Goal: Task Accomplishment & Management: Use online tool/utility

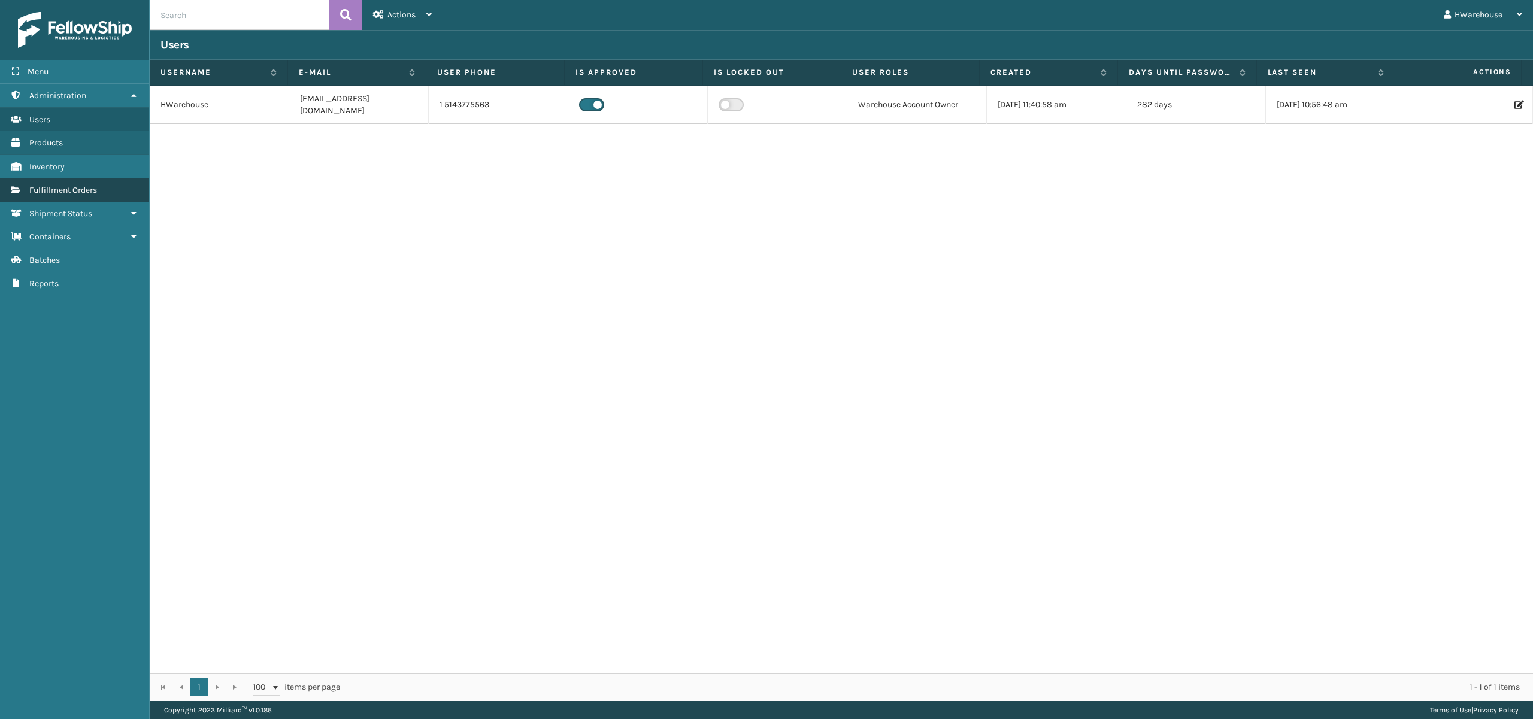
click at [83, 187] on span "Fulfillment Orders" at bounding box center [63, 190] width 68 height 10
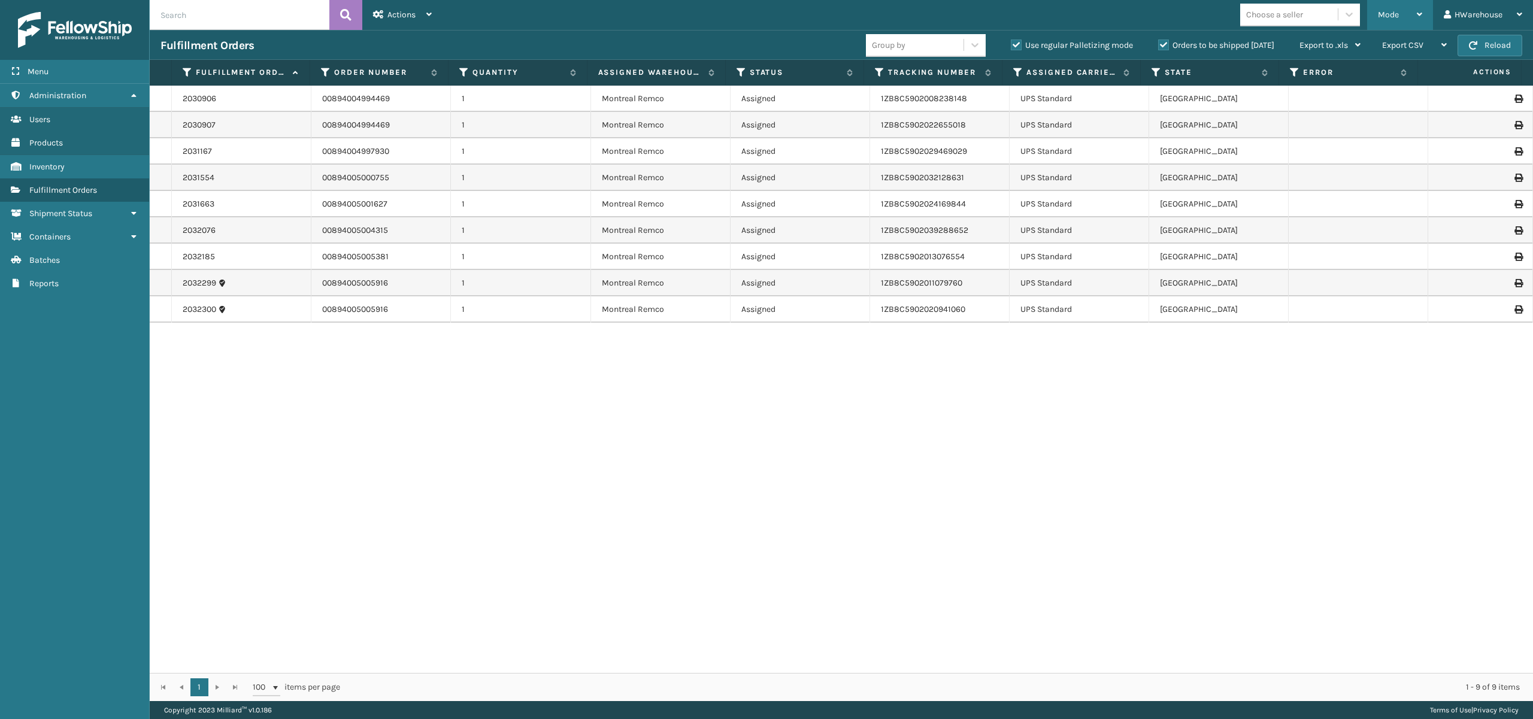
click at [1411, 5] on div "Mode" at bounding box center [1400, 15] width 44 height 30
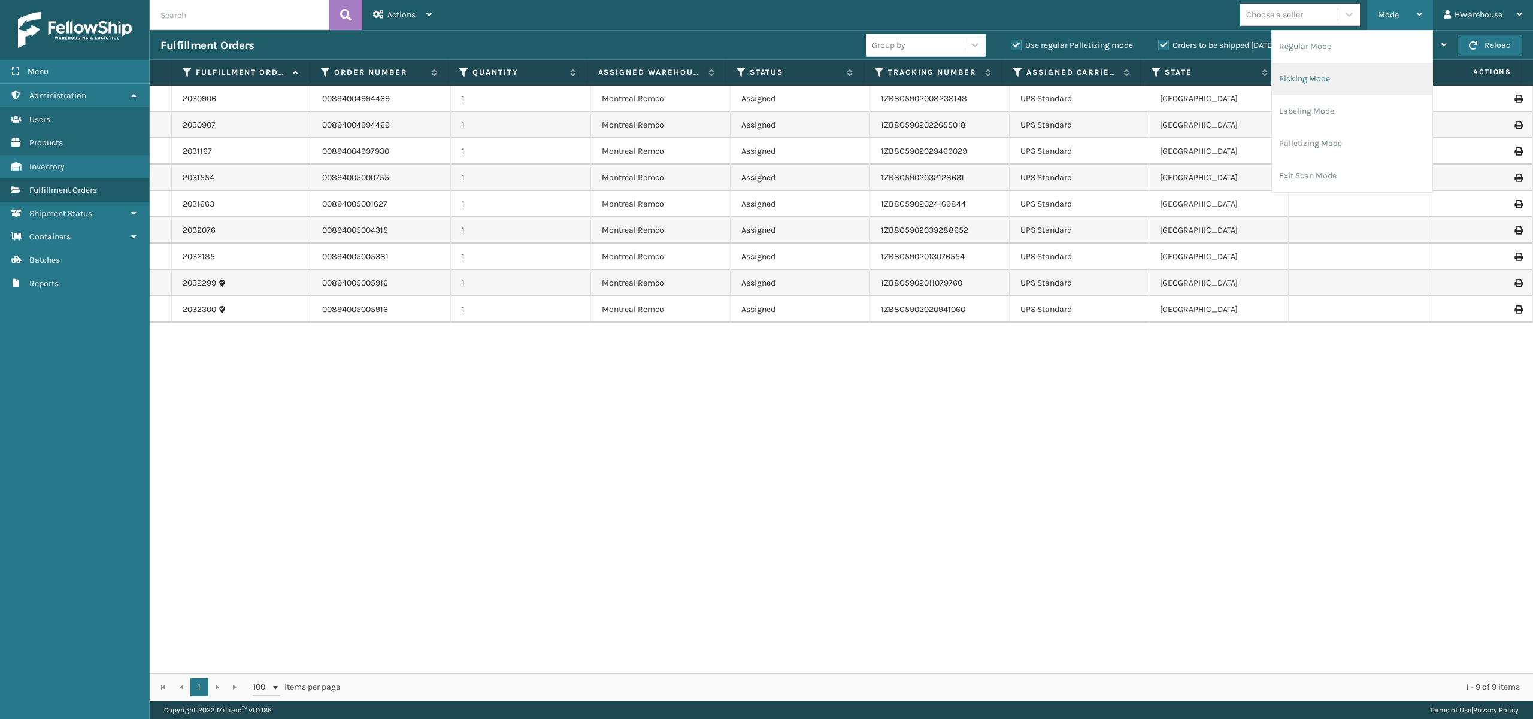
click at [1293, 80] on li "Picking Mode" at bounding box center [1352, 79] width 161 height 32
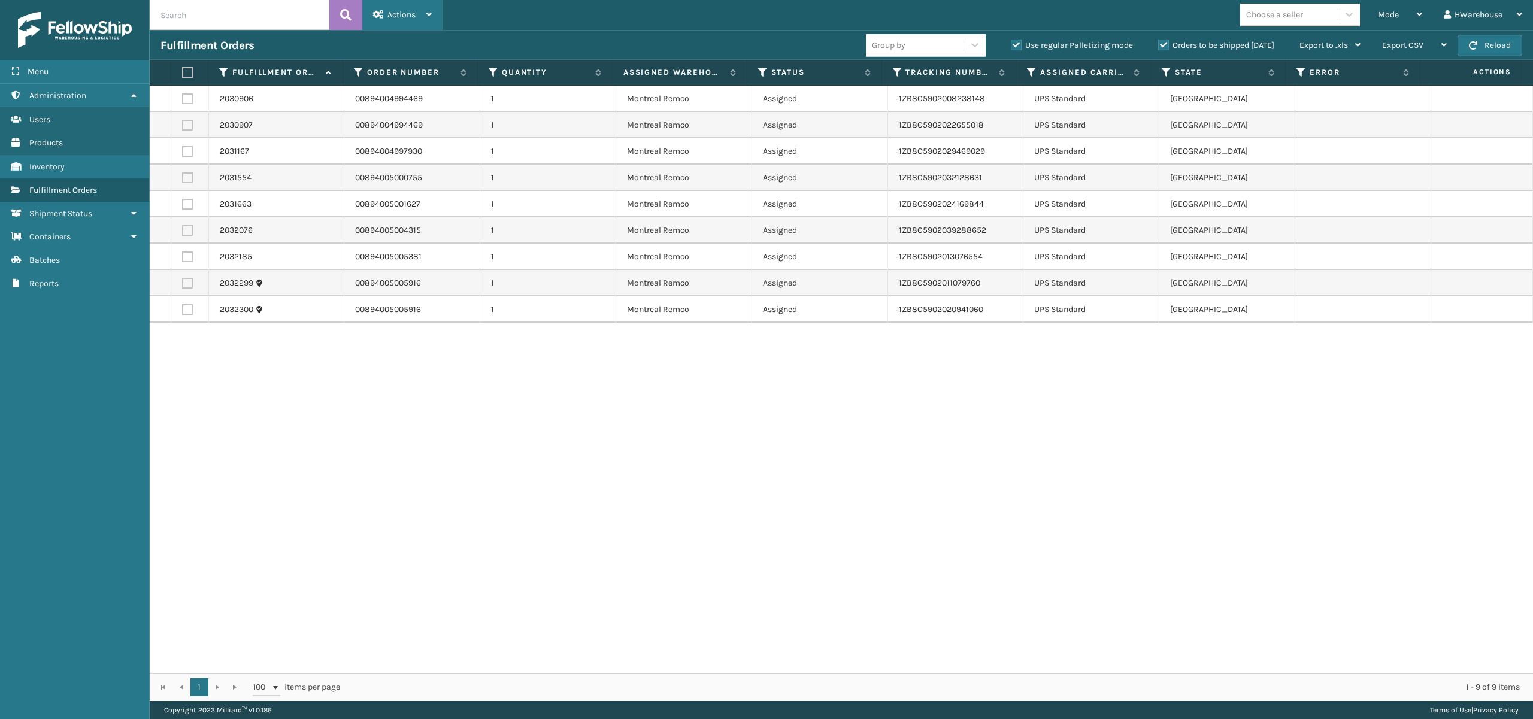
click at [406, 8] on div "Actions" at bounding box center [402, 15] width 59 height 30
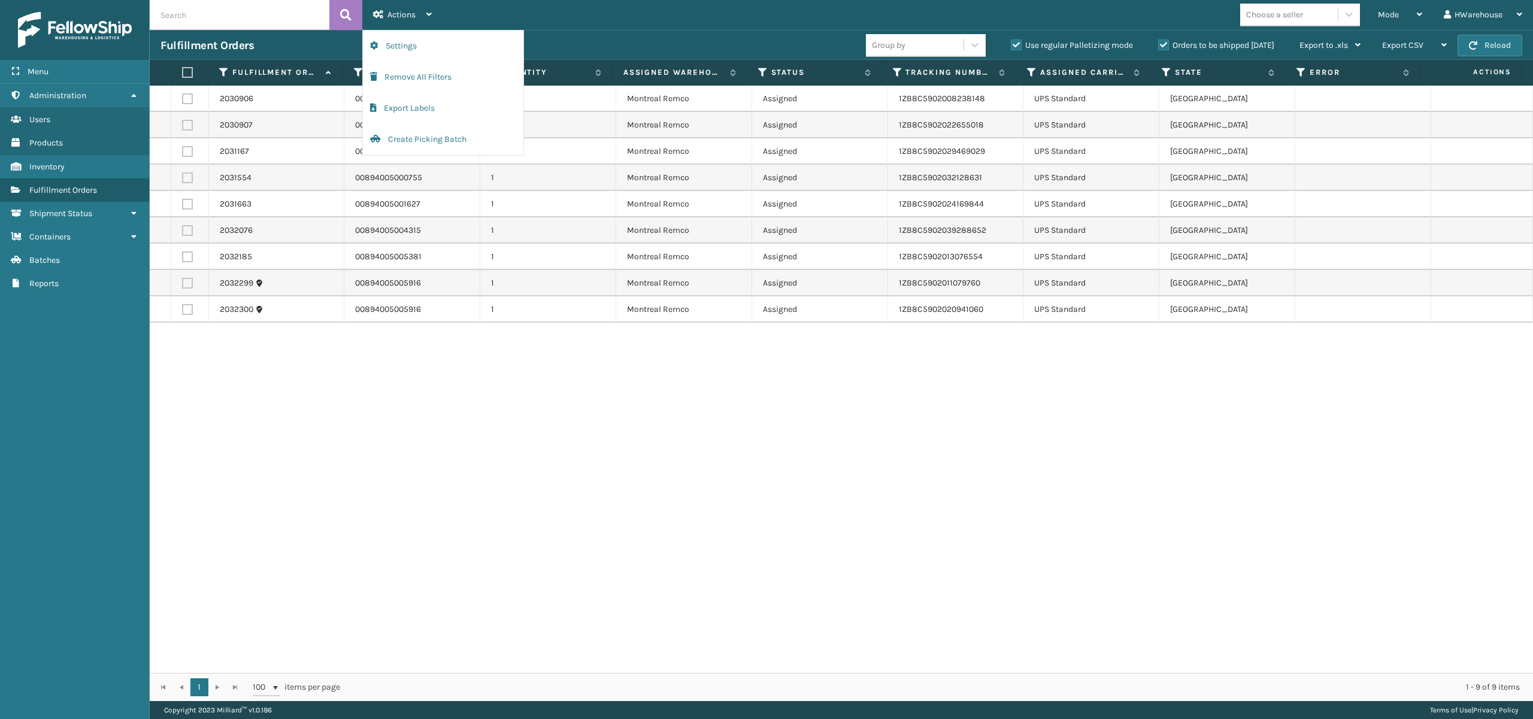
drag, startPoint x: 470, startPoint y: 434, endPoint x: 471, endPoint y: 401, distance: 33.6
click at [471, 420] on div "2030906 00894004994469 1 [GEOGRAPHIC_DATA] Remco Assigned 1ZB8C5902008238148 UP…" at bounding box center [842, 380] width 1384 height 588
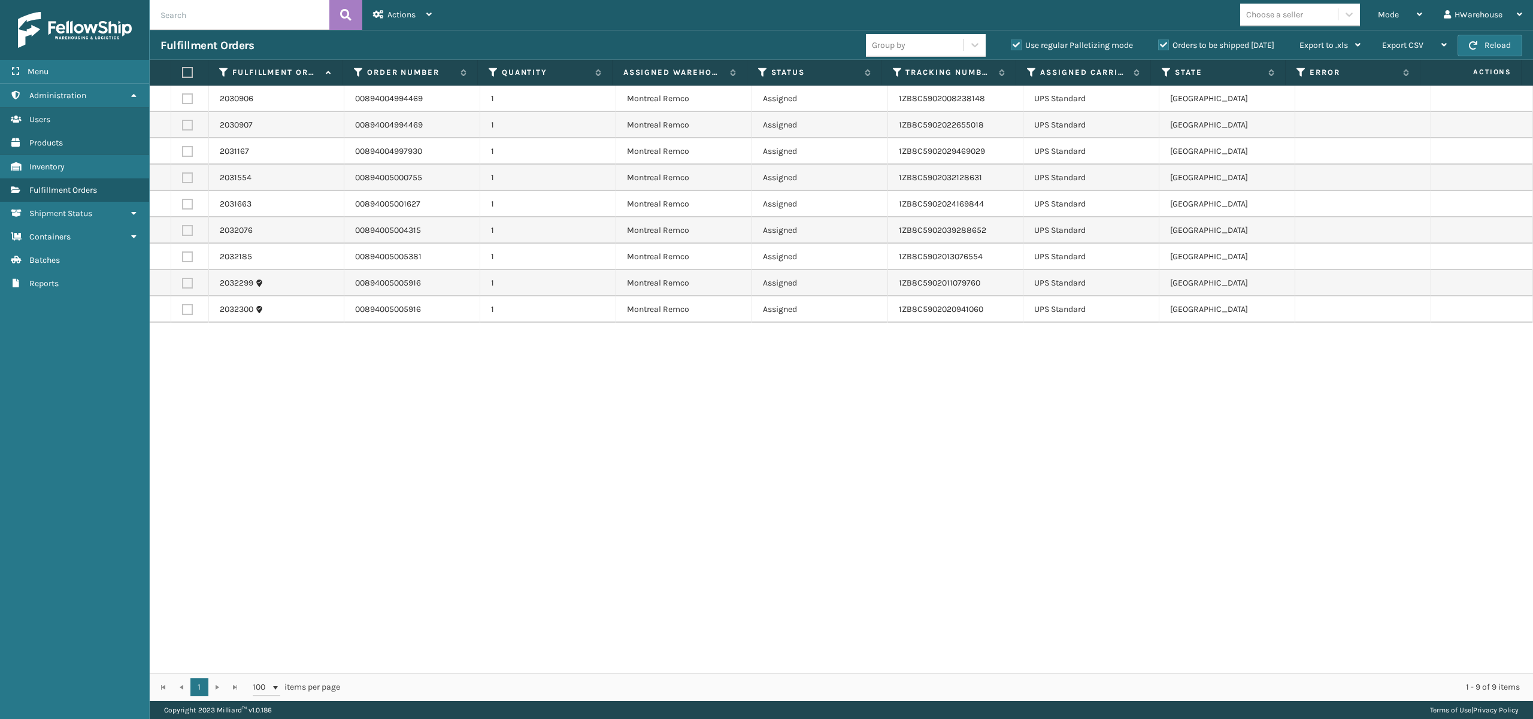
click at [185, 70] on label at bounding box center [187, 72] width 11 height 11
click at [183, 70] on input "checkbox" at bounding box center [182, 73] width 1 height 8
checkbox input "true"
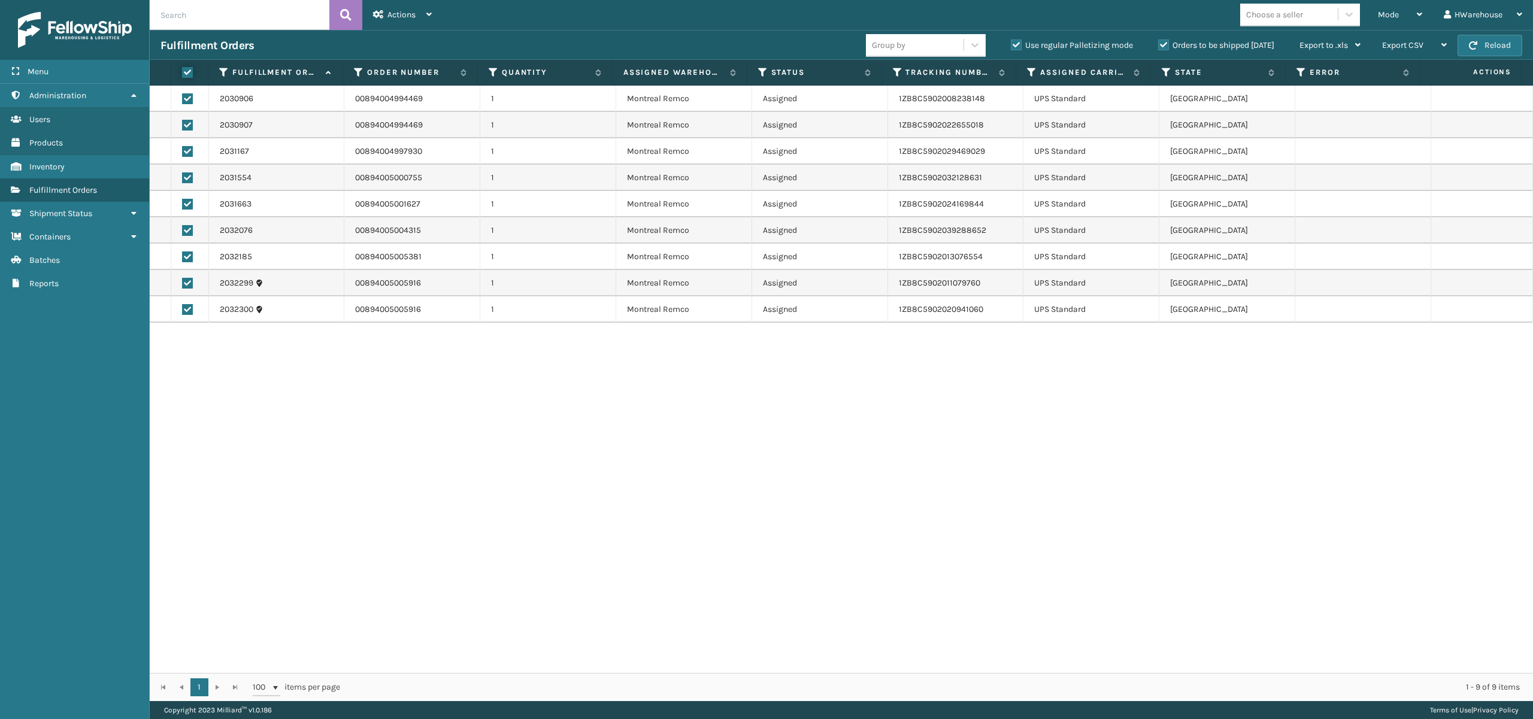
checkbox input "true"
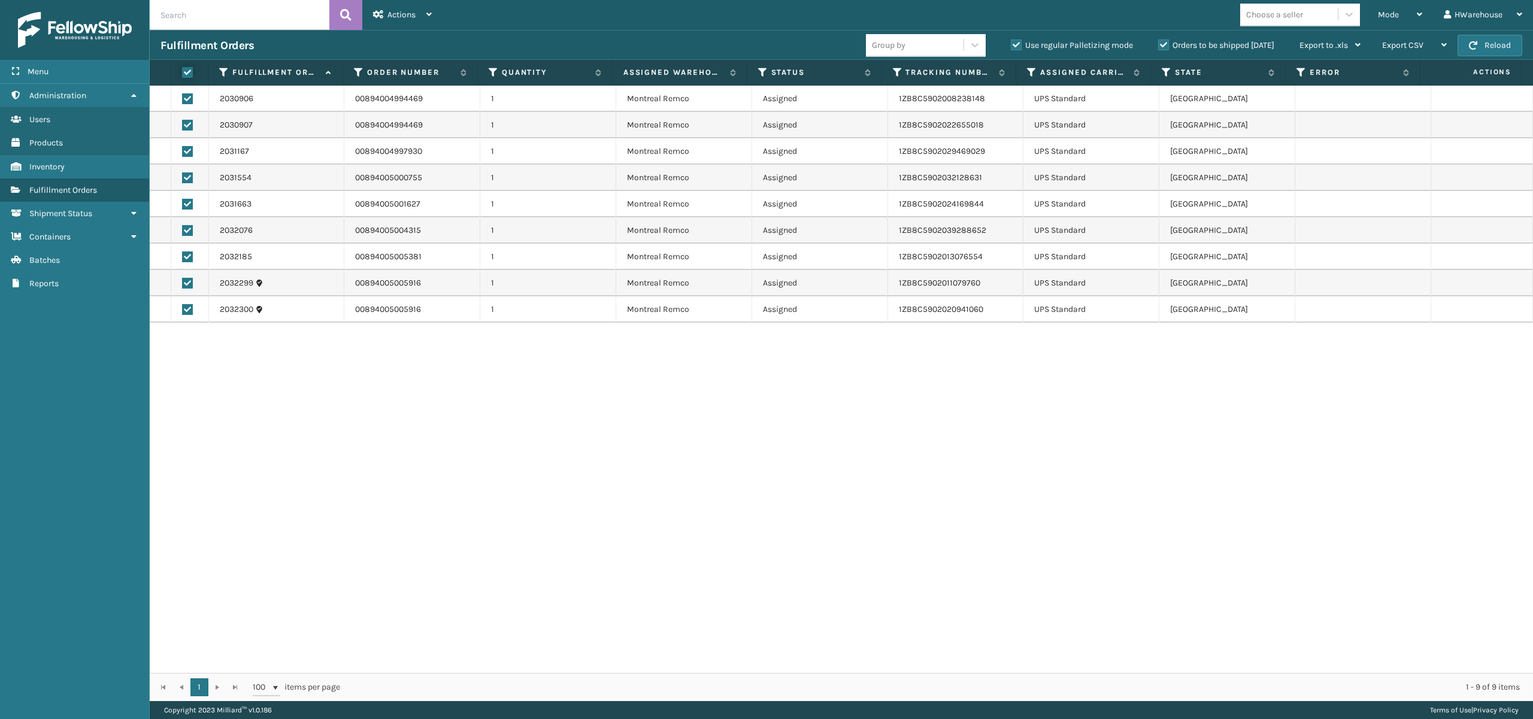
checkbox input "true"
click at [403, 5] on div "Actions" at bounding box center [402, 15] width 59 height 30
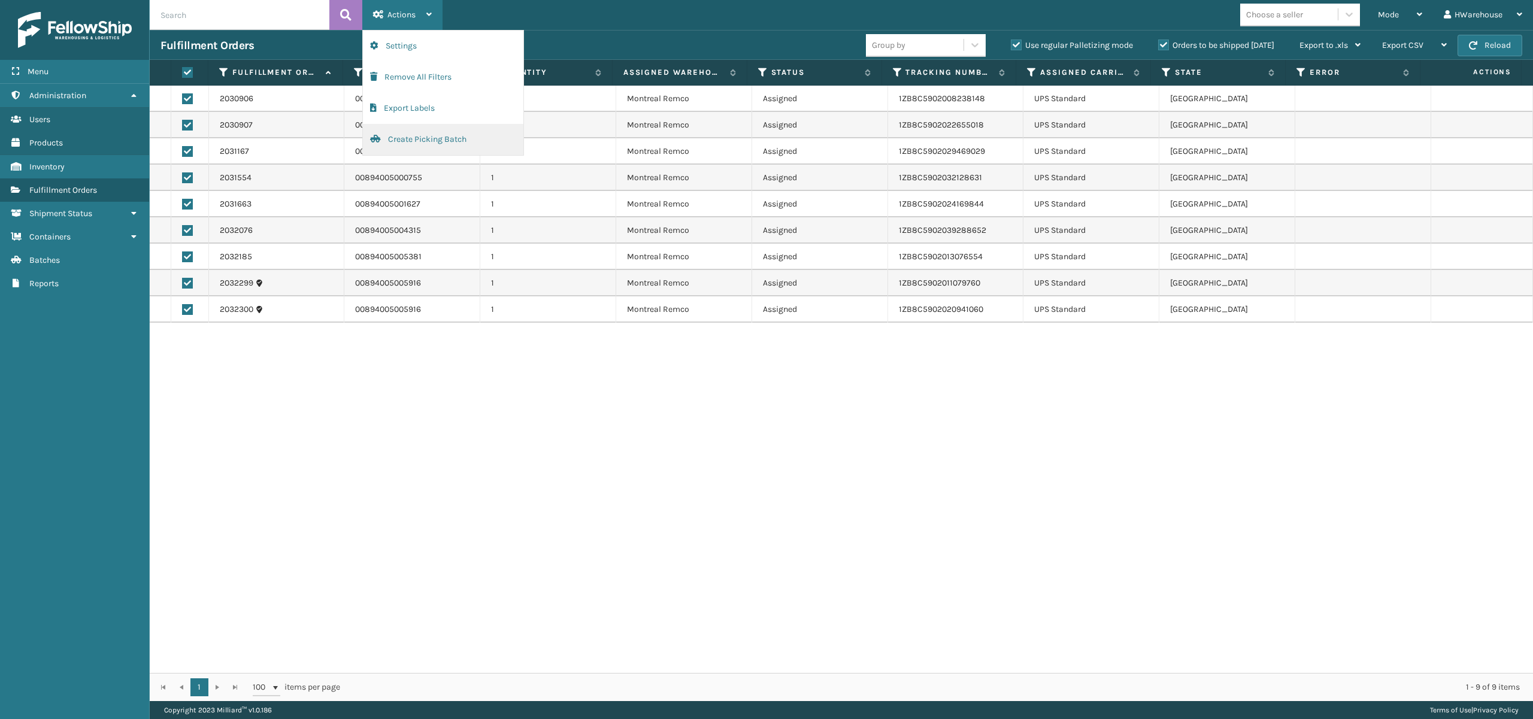
click at [441, 144] on button "Create Picking Batch" at bounding box center [443, 139] width 161 height 31
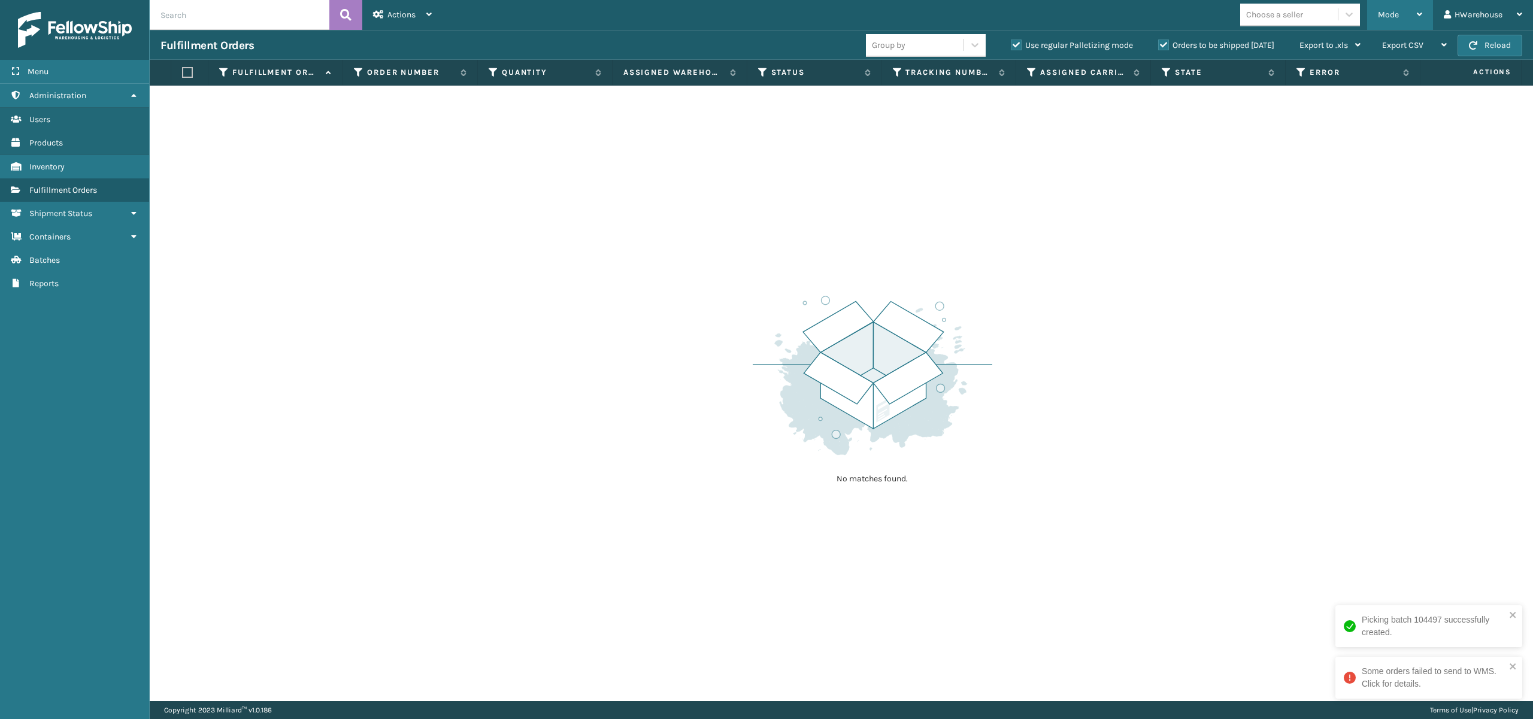
click at [1416, 17] on div "Mode" at bounding box center [1400, 15] width 44 height 30
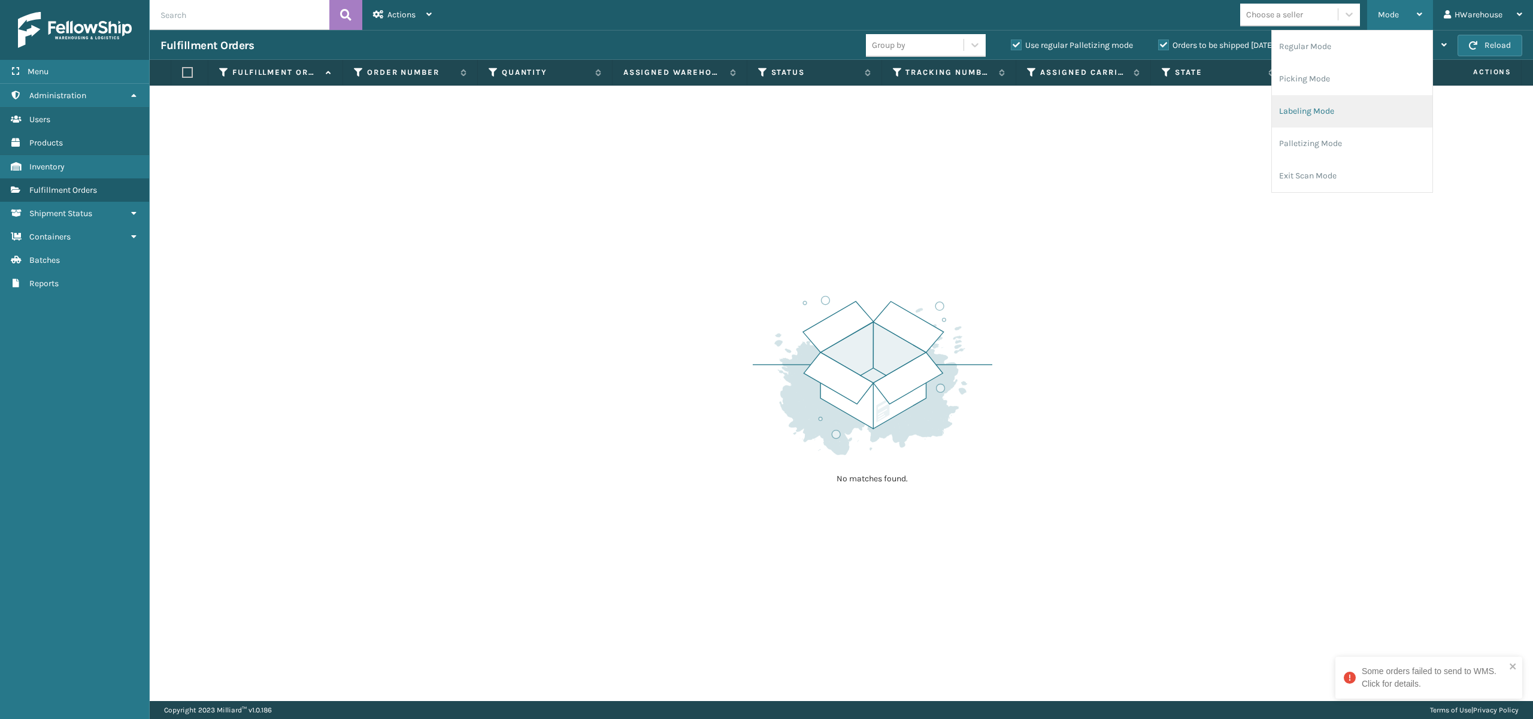
click at [1320, 110] on li "Labeling Mode" at bounding box center [1352, 111] width 161 height 32
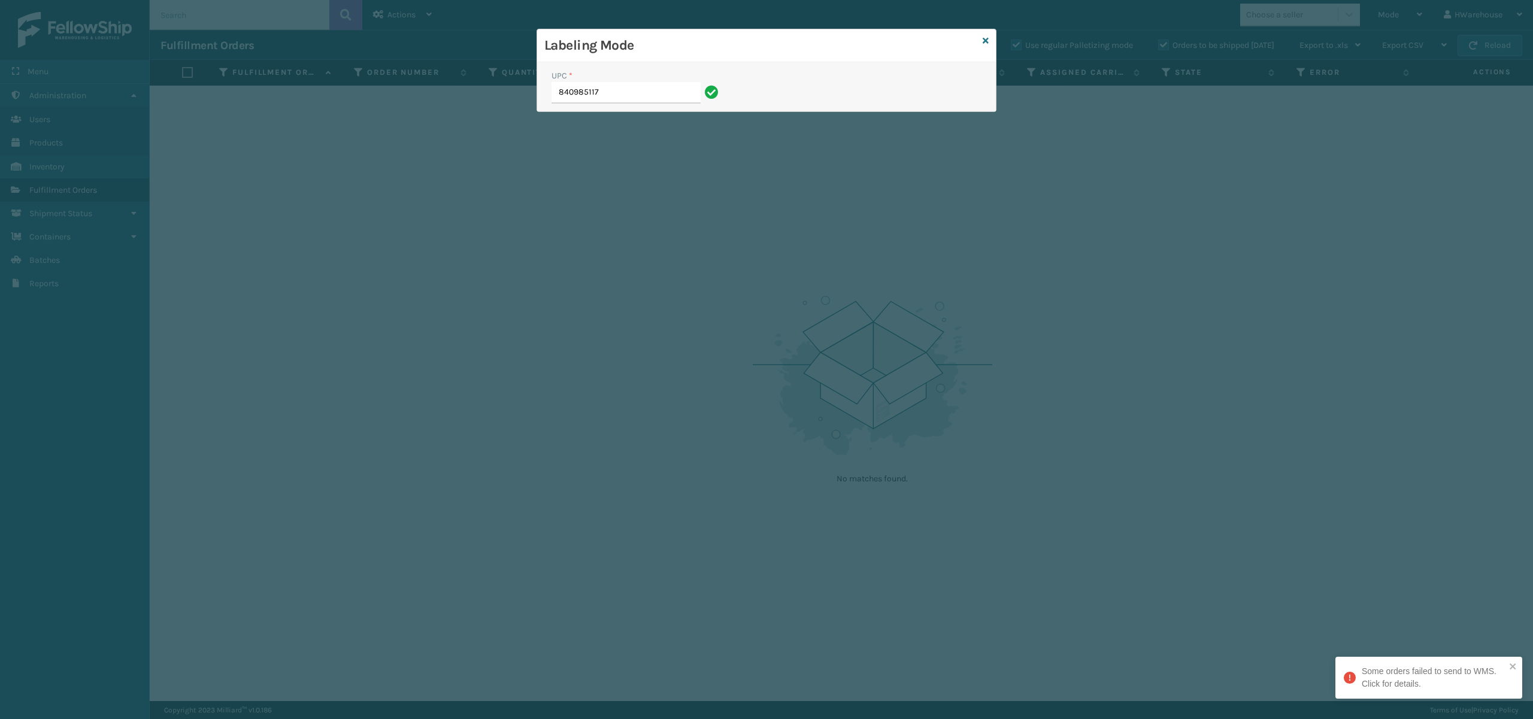
type input "8409851179"
type input "8409851"
click at [985, 37] on icon at bounding box center [986, 41] width 6 height 8
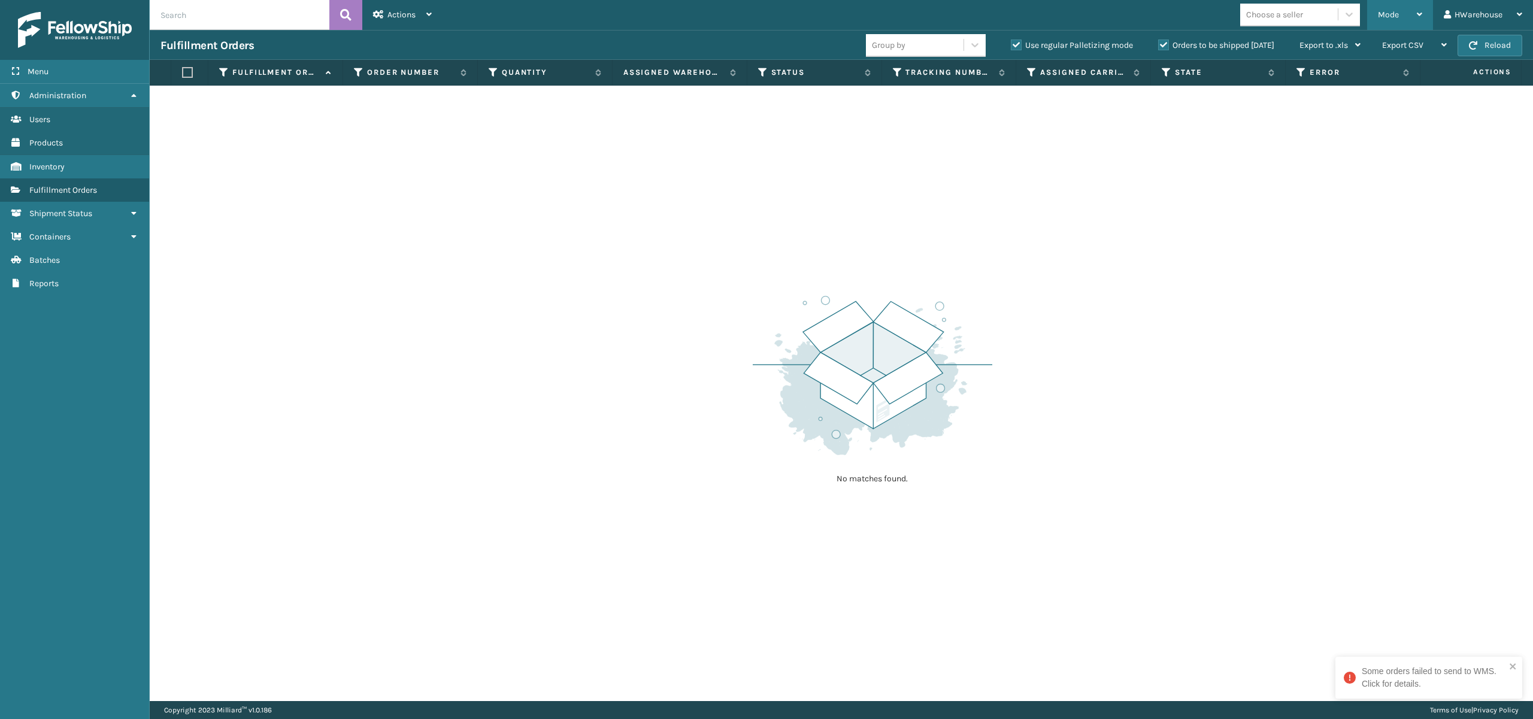
click at [1416, 12] on div "Mode" at bounding box center [1400, 15] width 44 height 30
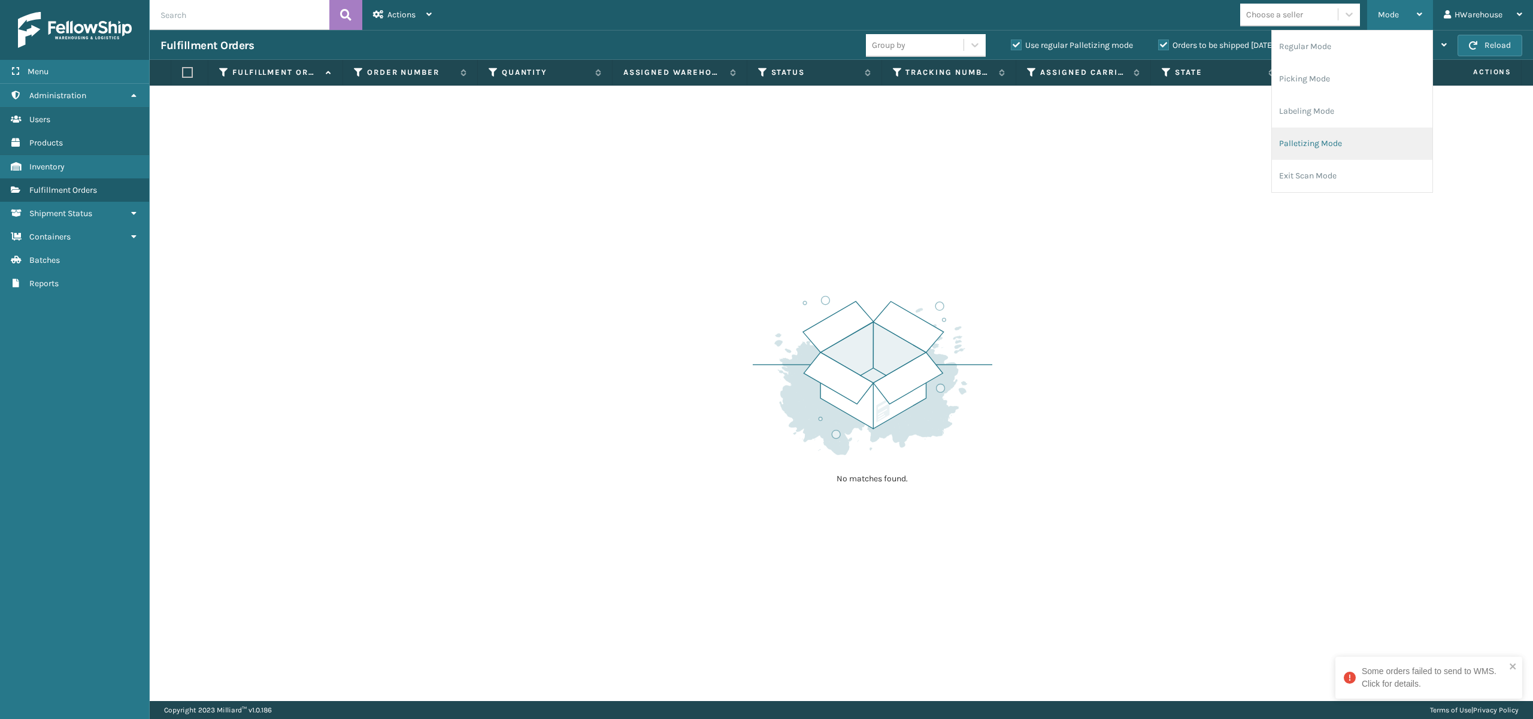
click at [1309, 133] on li "Palletizing Mode" at bounding box center [1352, 144] width 161 height 32
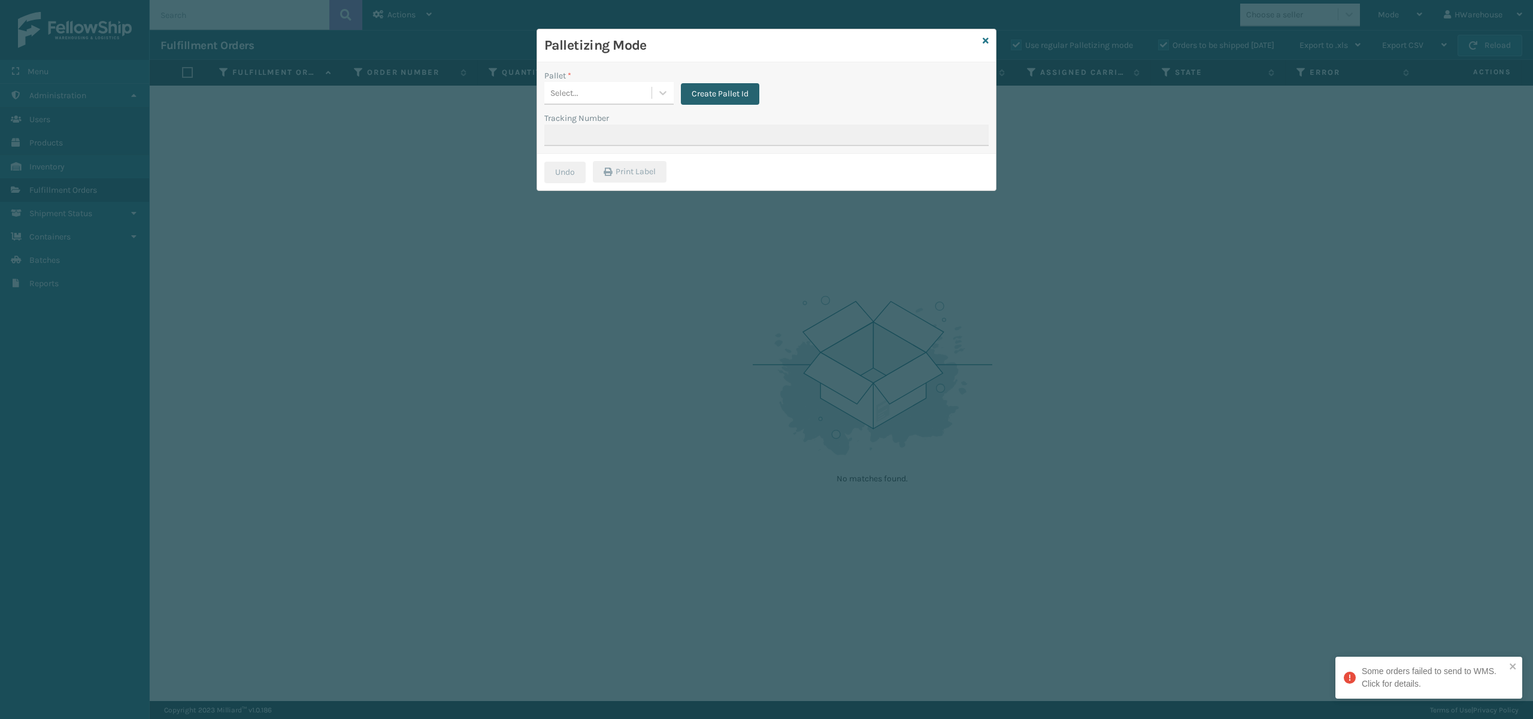
click at [739, 87] on button "Create Pallet Id" at bounding box center [720, 94] width 78 height 22
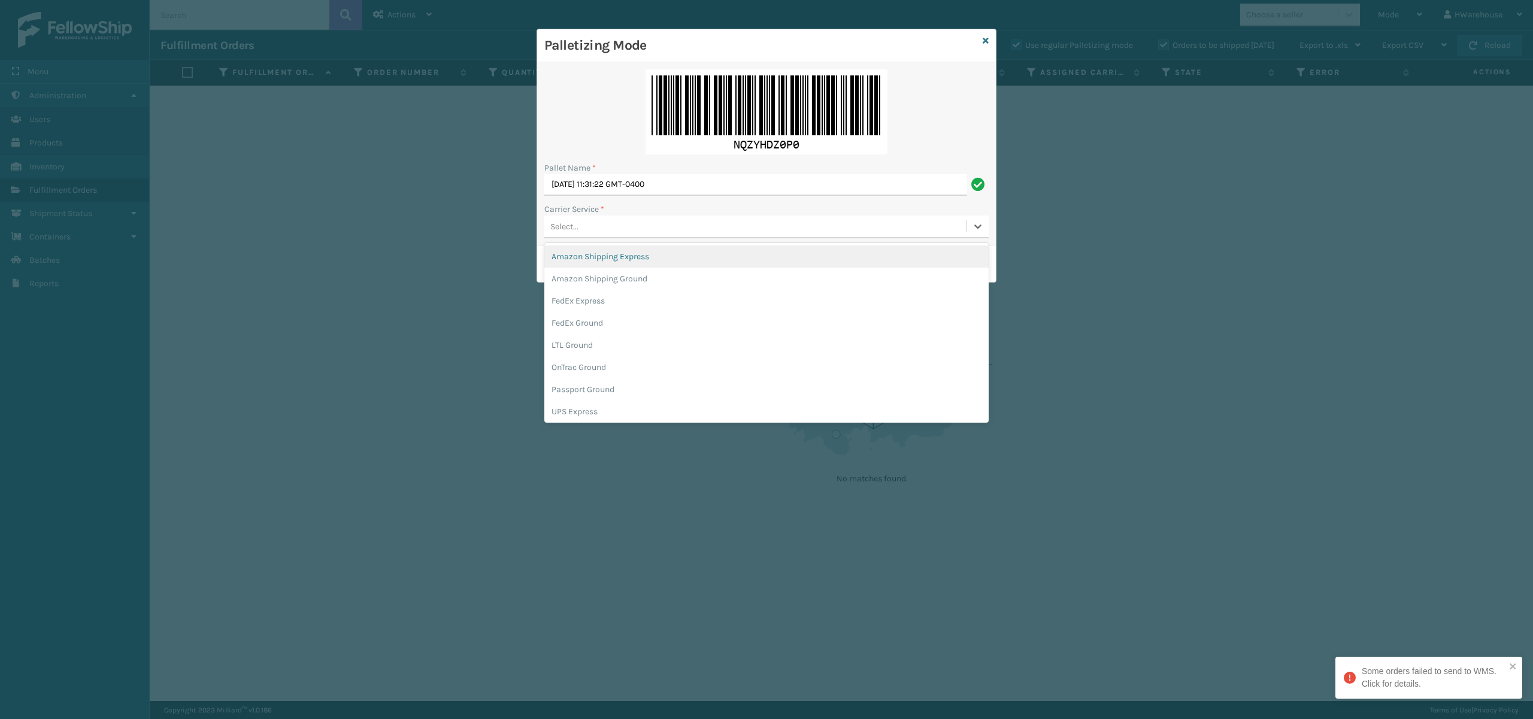
click at [573, 223] on div "Select..." at bounding box center [564, 226] width 28 height 13
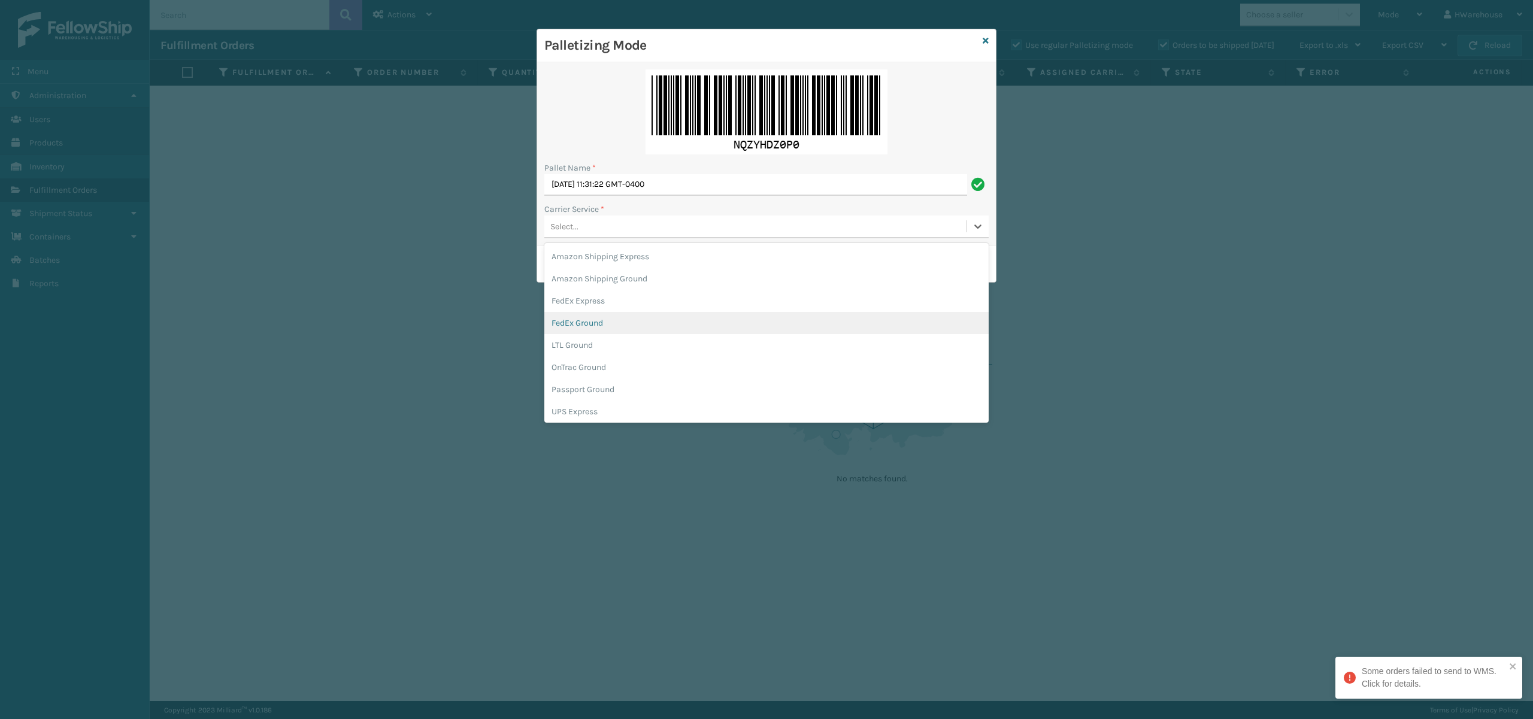
scroll to position [68, 0]
click at [585, 410] on div "USPS Ground" at bounding box center [766, 410] width 444 height 22
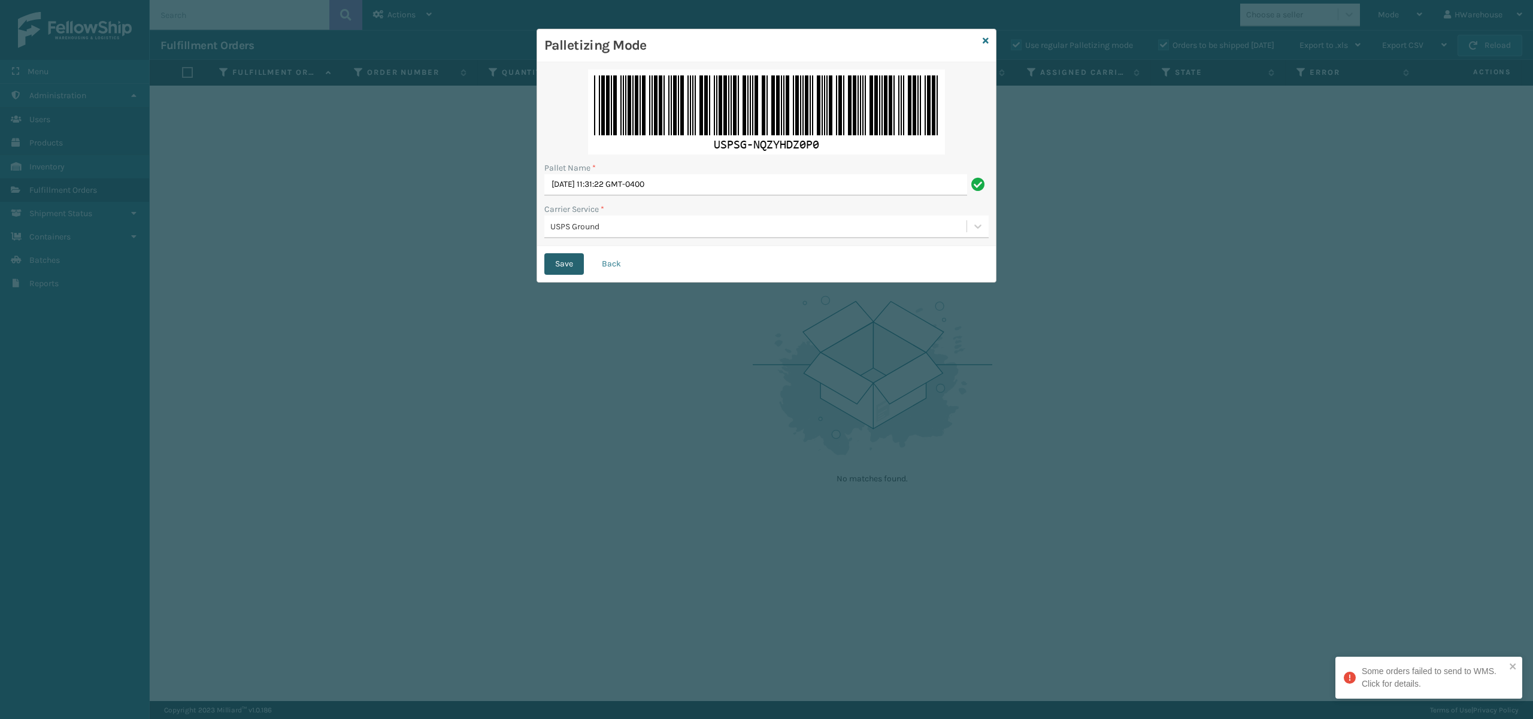
click at [573, 260] on button "Save" at bounding box center [564, 264] width 40 height 22
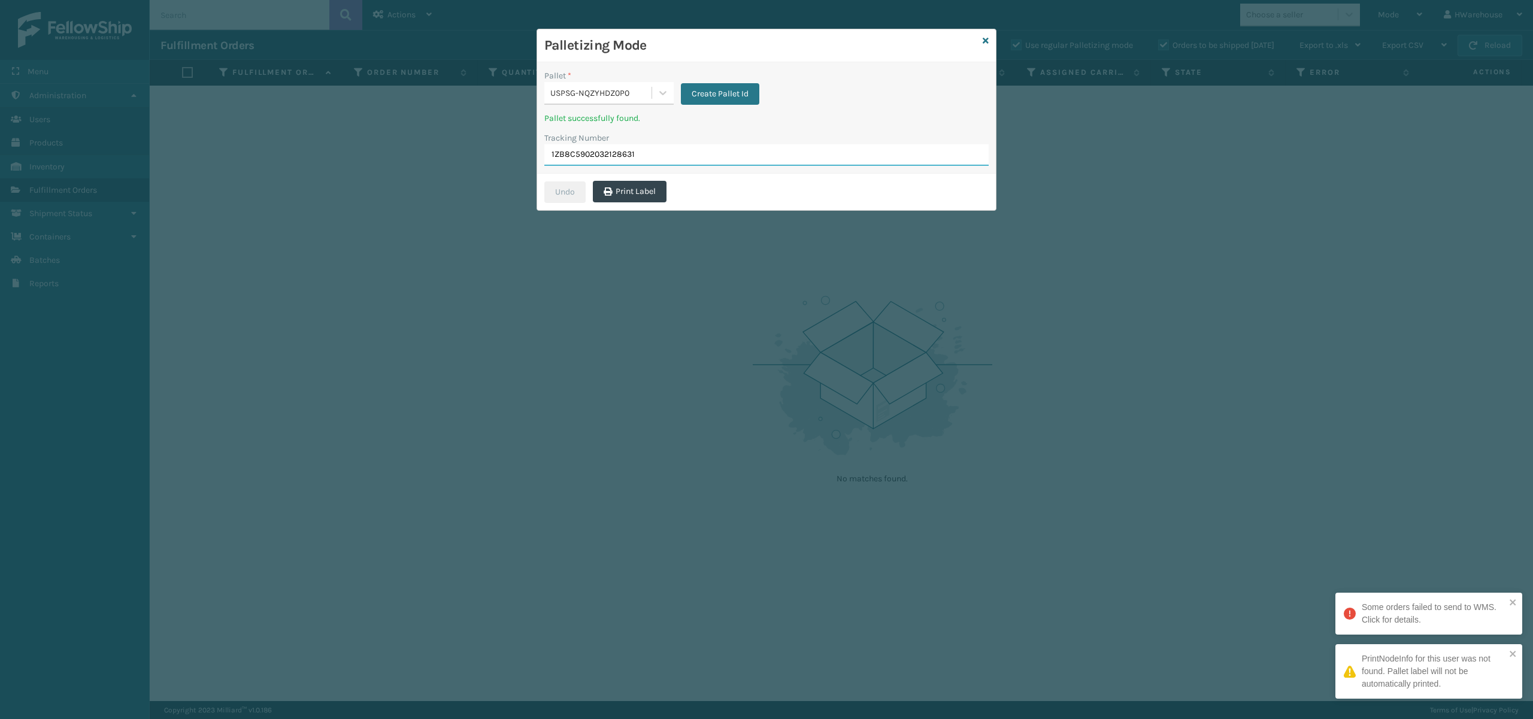
type input "1ZB8C5902032128631"
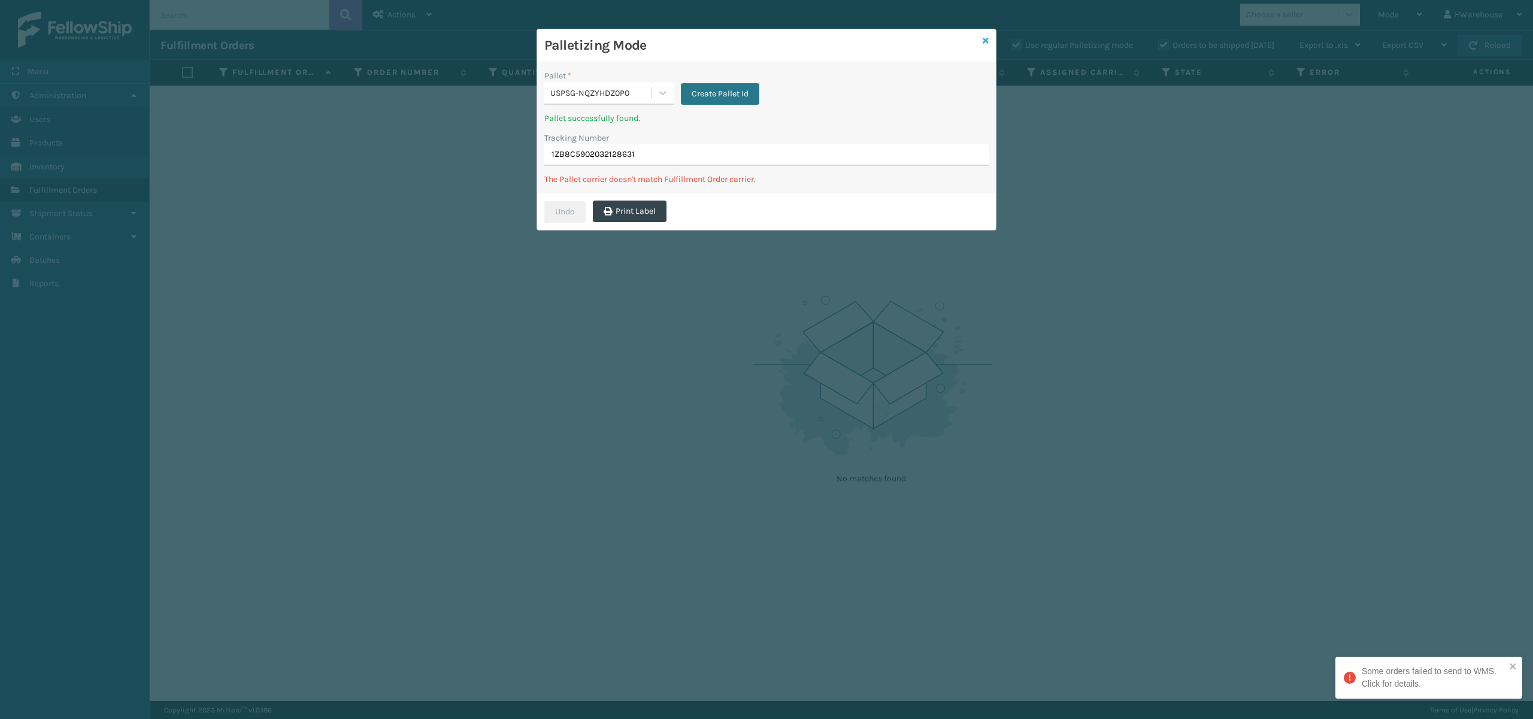
click at [985, 38] on icon at bounding box center [986, 41] width 6 height 8
